Goal: Complete application form

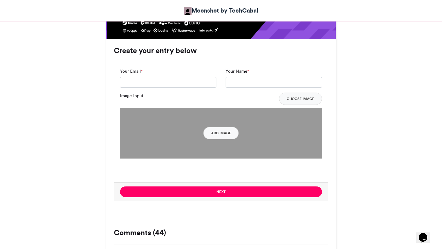
scroll to position [411, 0]
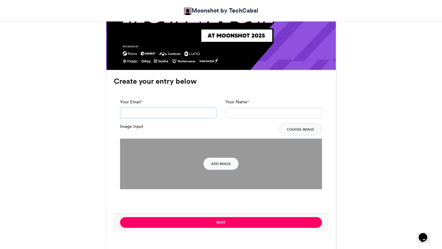
click at [209, 113] on input "Your Email *" at bounding box center [168, 113] width 96 height 11
type input "**********"
click at [244, 113] on input "Your Name *" at bounding box center [274, 113] width 96 height 11
type input "**********"
click at [228, 162] on button "Add Image" at bounding box center [221, 164] width 35 height 12
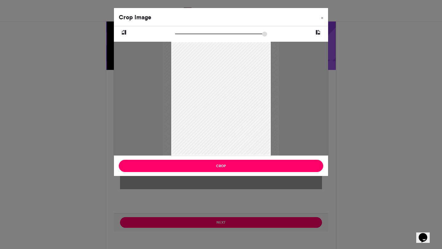
click at [363, 40] on div "Crop Image × Crop" at bounding box center [221, 124] width 442 height 249
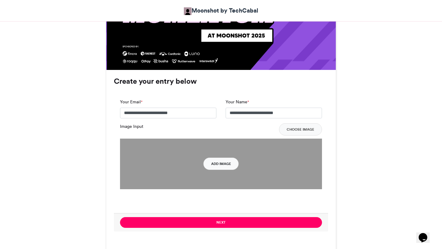
click at [211, 167] on button "Add Image" at bounding box center [221, 164] width 35 height 12
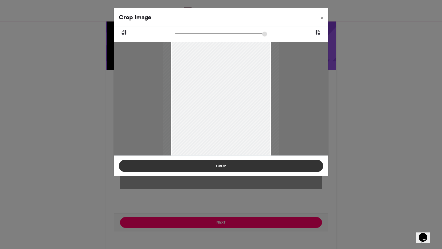
click at [222, 169] on button "Crop" at bounding box center [221, 166] width 205 height 12
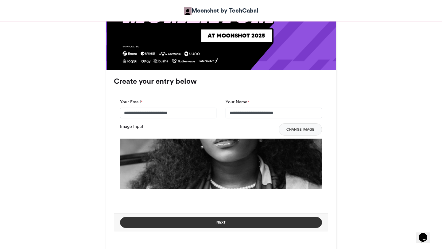
click at [221, 220] on button "Next" at bounding box center [221, 222] width 202 height 11
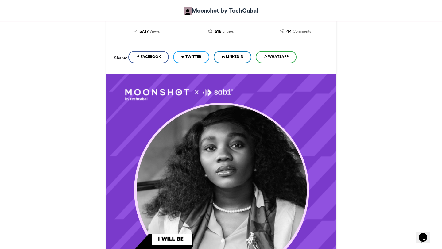
scroll to position [62, 0]
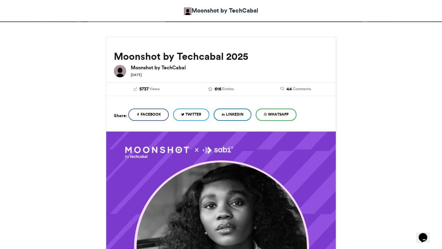
click at [234, 116] on span "LinkedIn" at bounding box center [235, 115] width 18 height 6
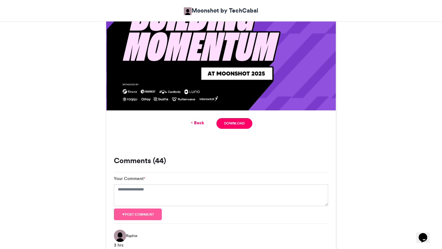
scroll to position [370, 0]
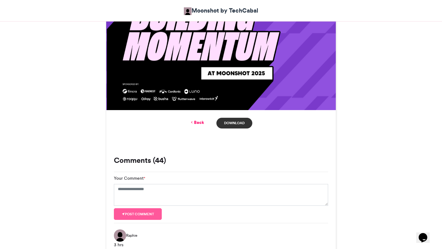
click at [234, 120] on link "Download" at bounding box center [235, 123] width 36 height 11
